Goal: Task Accomplishment & Management: Manage account settings

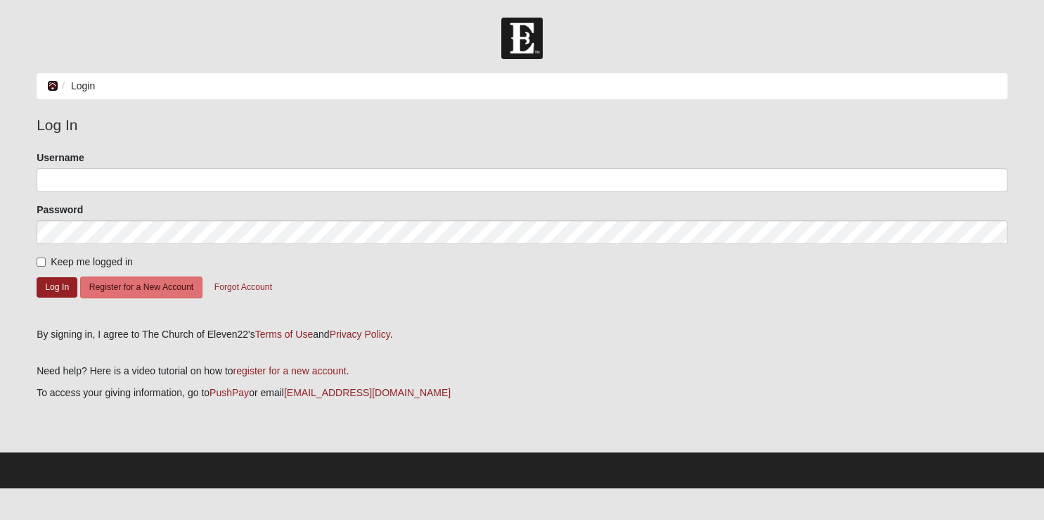
click at [53, 84] on icon at bounding box center [52, 86] width 11 height 10
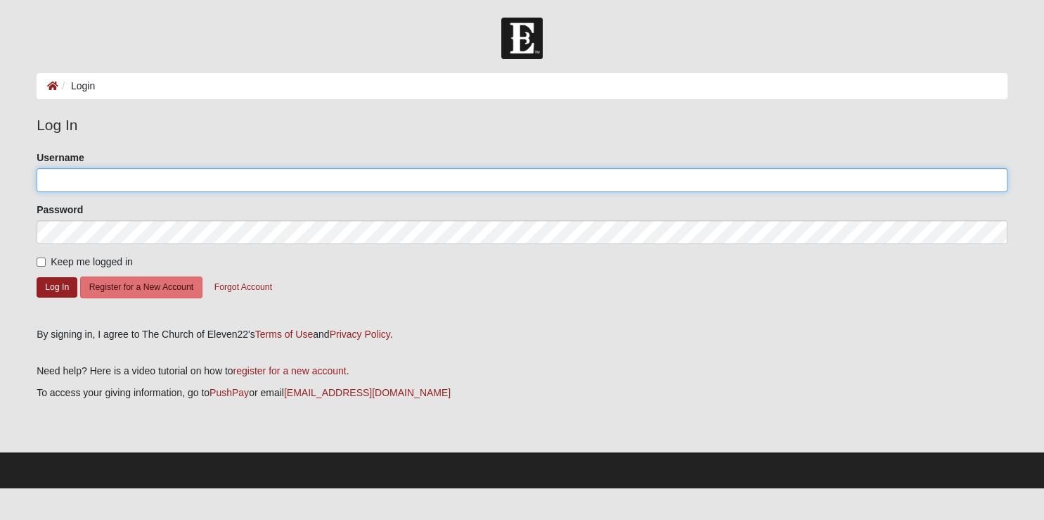
click at [94, 176] on input "Username" at bounding box center [522, 180] width 971 height 24
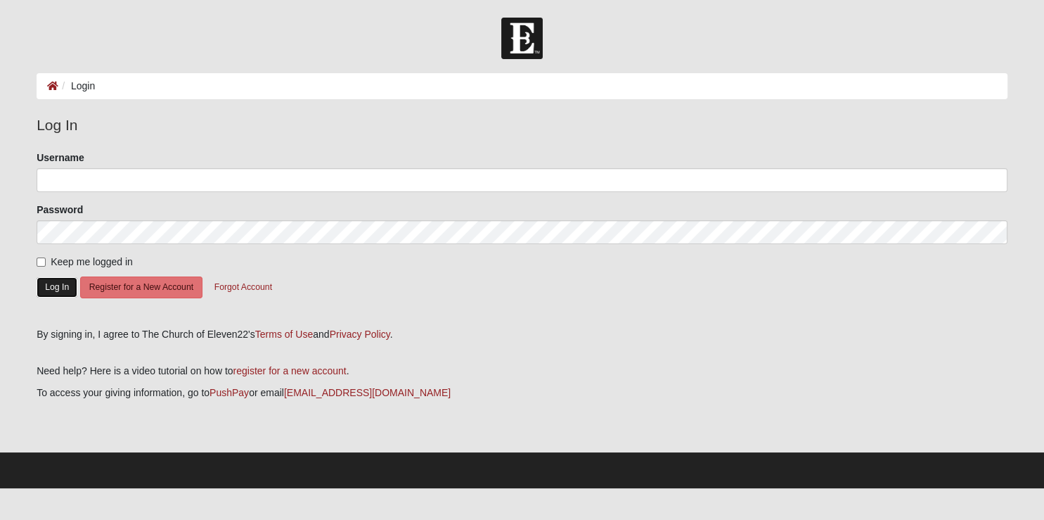
click at [56, 285] on button "Log In" at bounding box center [57, 287] width 41 height 20
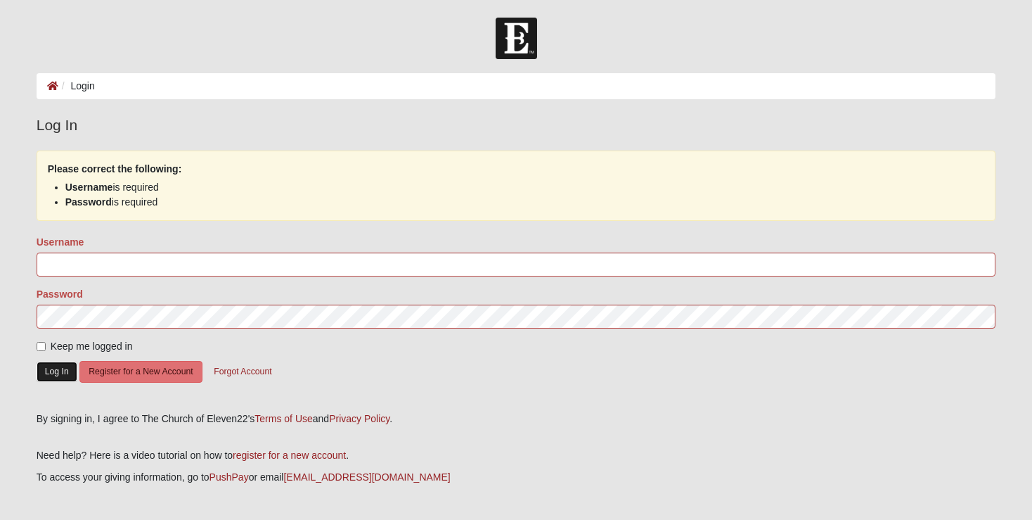
click at [49, 368] on button "Log In" at bounding box center [57, 371] width 41 height 20
click at [89, 260] on input "Username" at bounding box center [517, 264] width 960 height 24
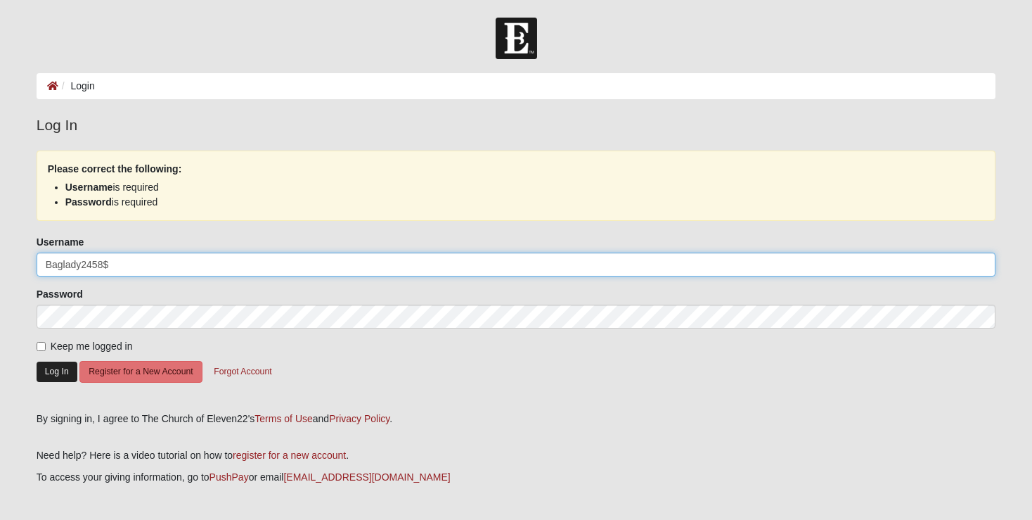
type input "Baglady2458$"
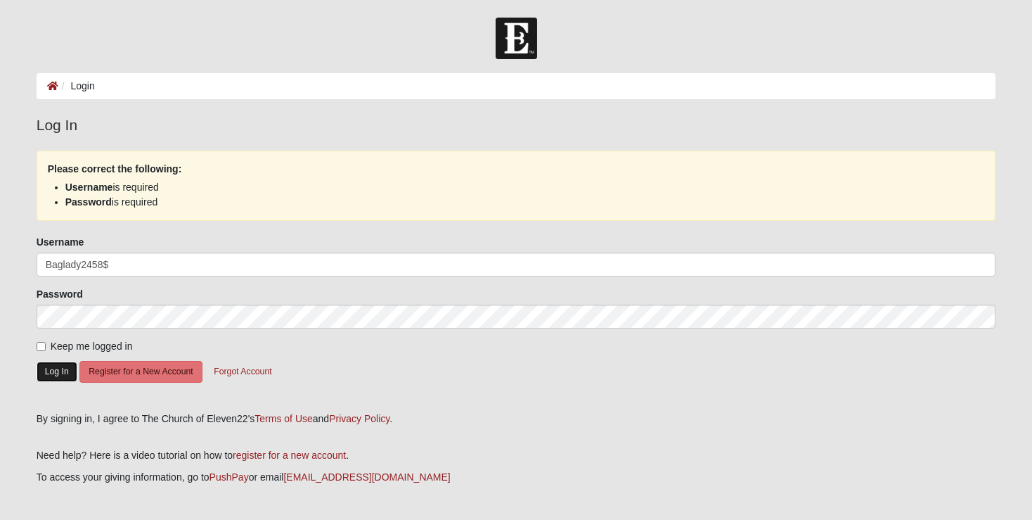
click at [58, 371] on button "Log In" at bounding box center [57, 371] width 41 height 20
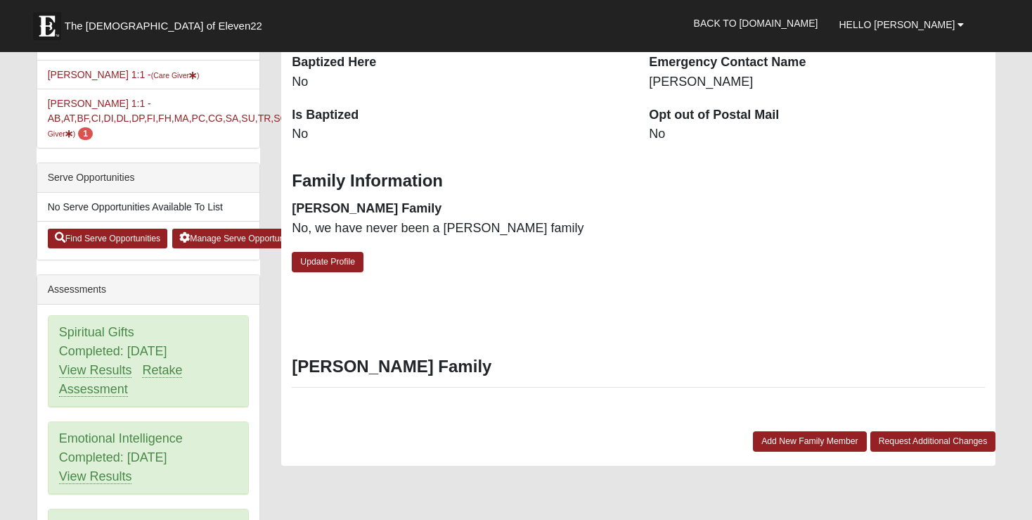
scroll to position [445, 0]
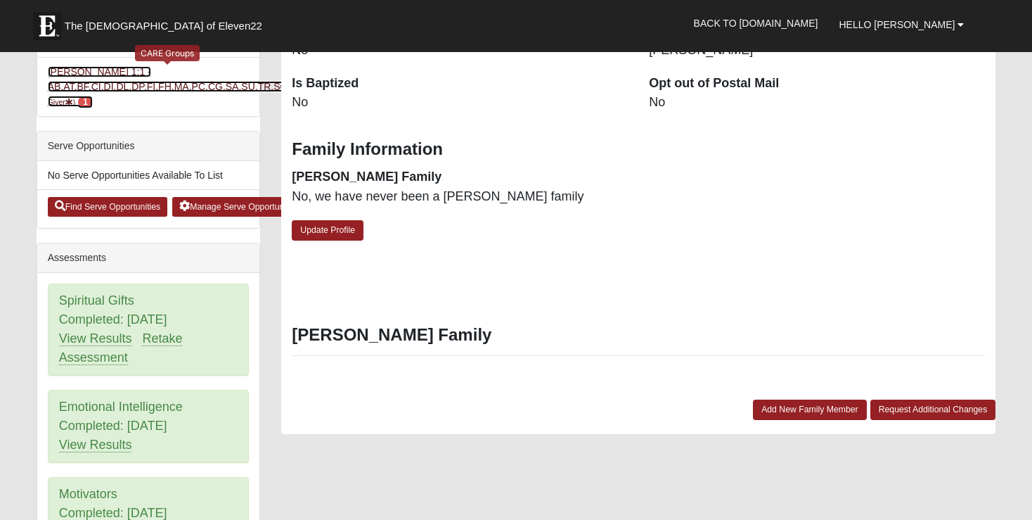
click at [74, 82] on link "Tammy Stoltz 1:1 - AB,AT,BF,CI,DI,DL,DP,FI,FH,MA,PC,CG,SA,SU,TR,SC (Care Giver …" at bounding box center [177, 86] width 258 height 41
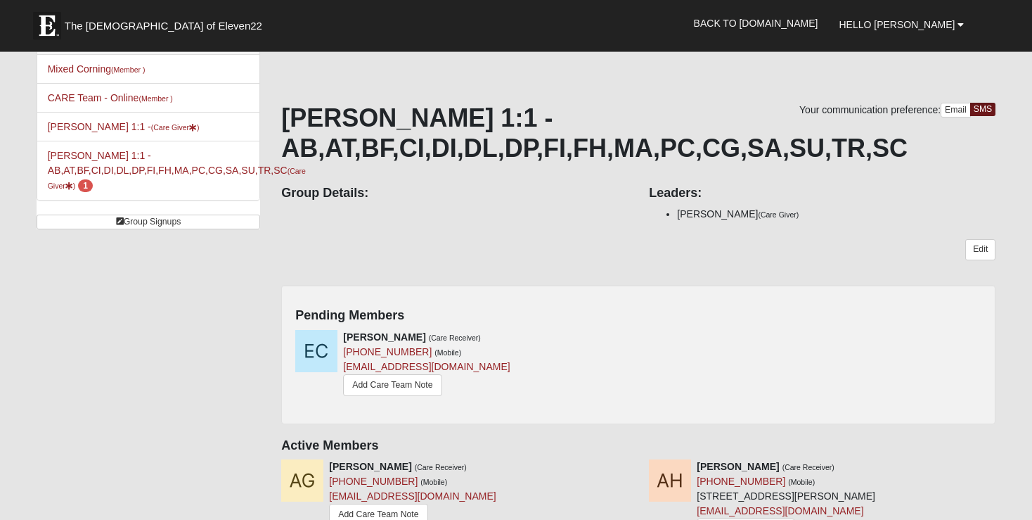
scroll to position [74, 0]
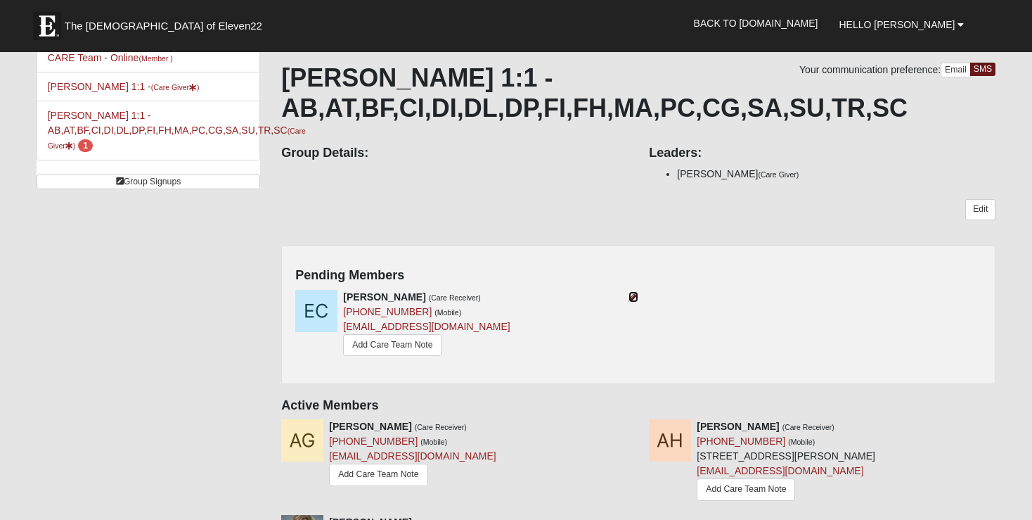
click at [631, 295] on icon at bounding box center [634, 297] width 10 height 10
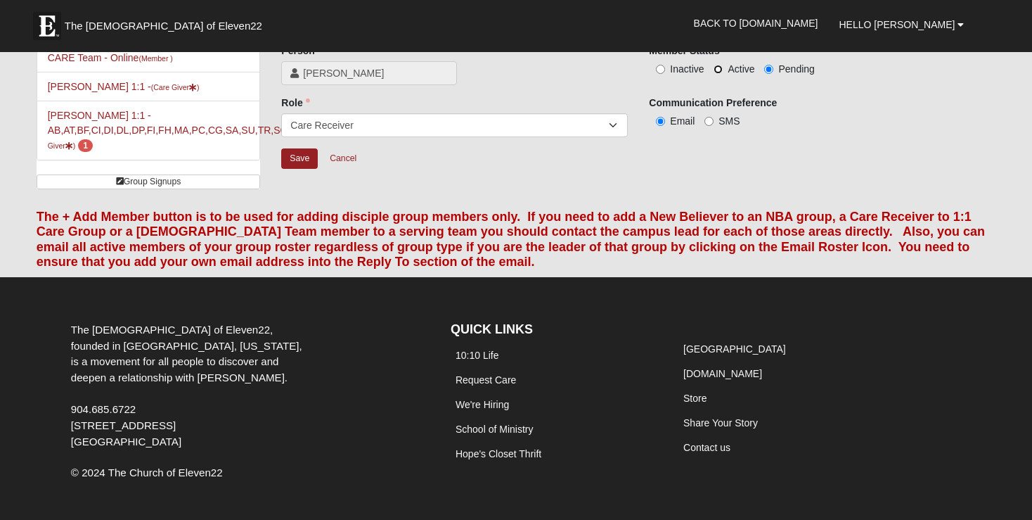
click at [716, 71] on input "Active" at bounding box center [718, 69] width 9 height 9
radio input "true"
click at [298, 159] on input "Save" at bounding box center [299, 158] width 37 height 20
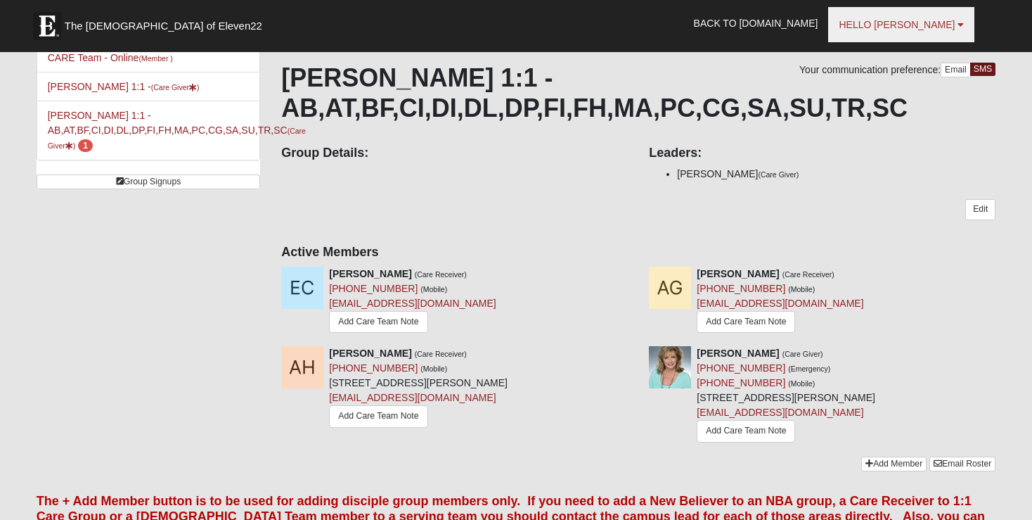
click at [963, 20] on b at bounding box center [961, 25] width 6 height 10
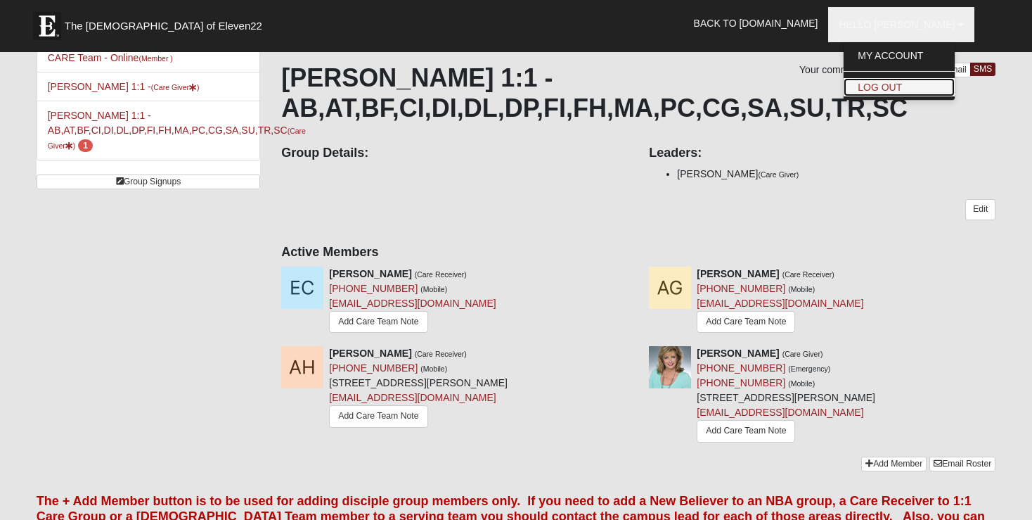
click at [925, 83] on link "Log Out" at bounding box center [899, 87] width 111 height 18
